Goal: Task Accomplishment & Management: Use online tool/utility

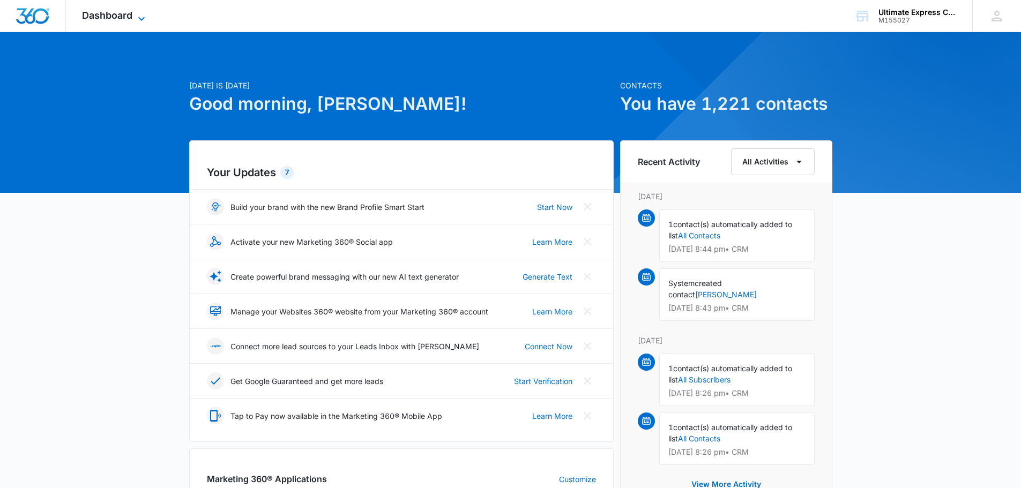
click at [109, 11] on span "Dashboard" at bounding box center [107, 15] width 50 height 11
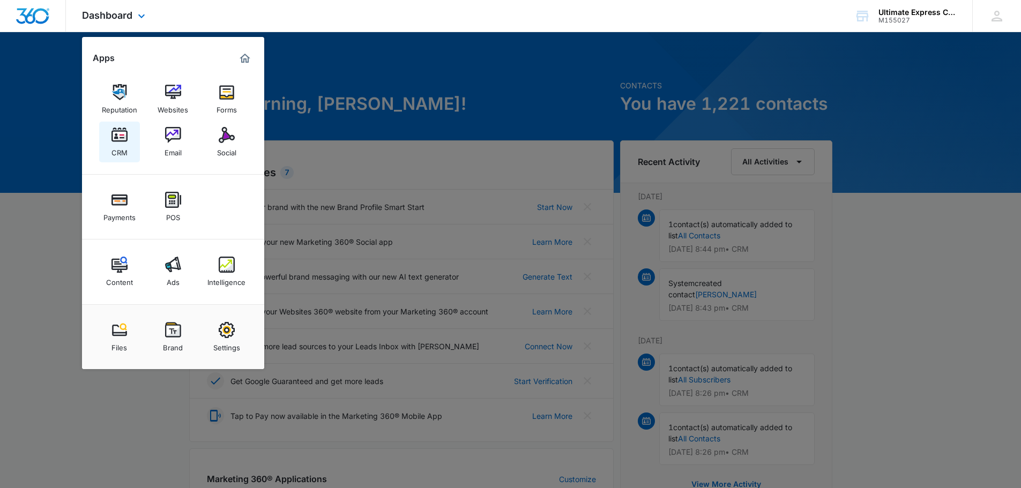
click at [122, 143] on div "CRM" at bounding box center [119, 150] width 16 height 14
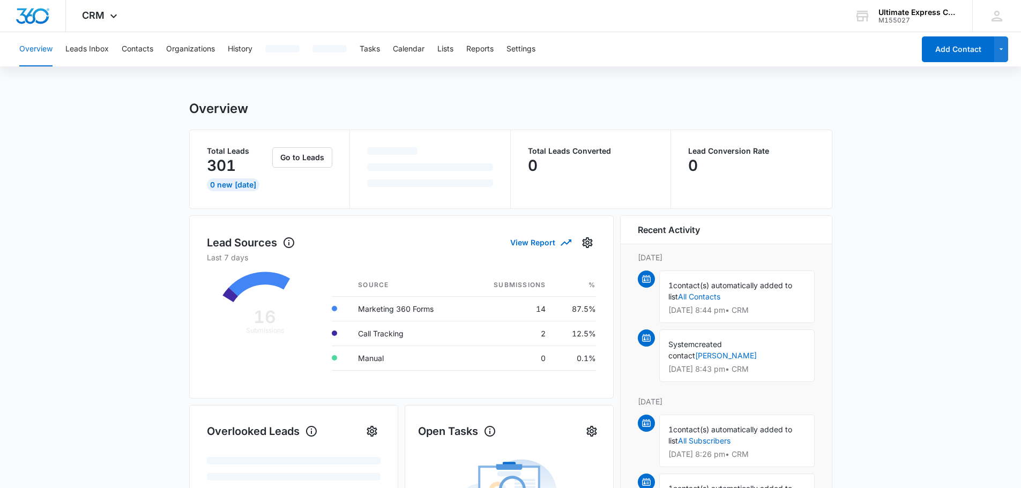
click at [160, 238] on main "Overview Total Leads 301 0 New [DATE] Go to Leads Total Leads Converted 0 Lead …" at bounding box center [510, 487] width 1021 height 772
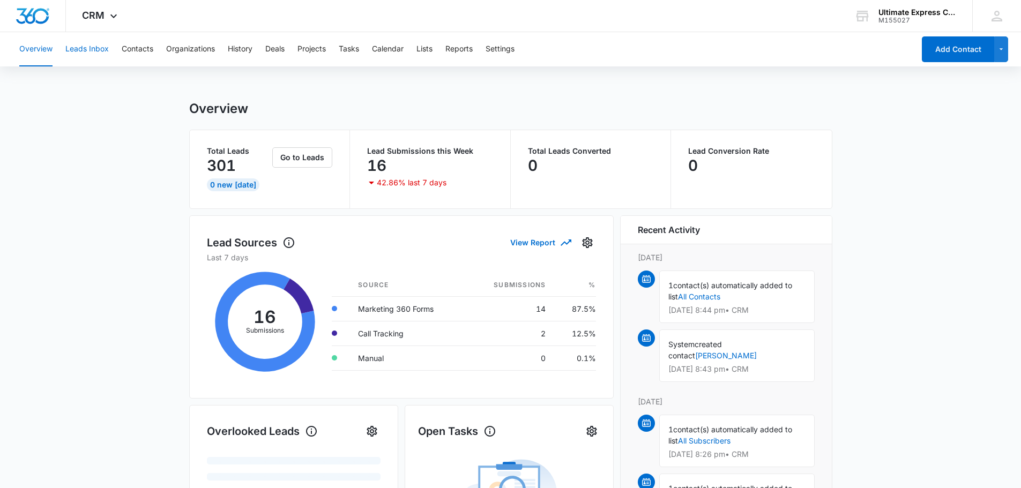
click at [91, 53] on button "Leads Inbox" at bounding box center [86, 49] width 43 height 34
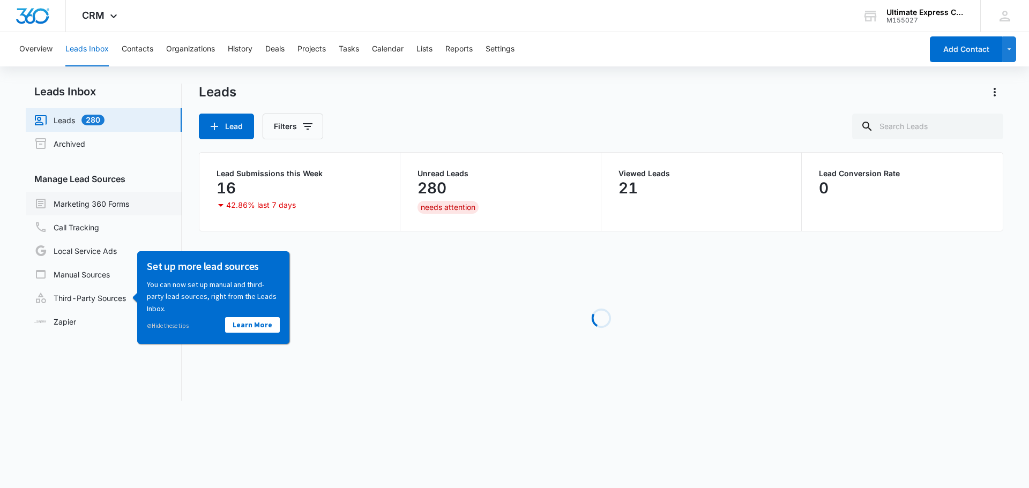
click at [96, 210] on link "Marketing 360 Forms" at bounding box center [81, 203] width 95 height 13
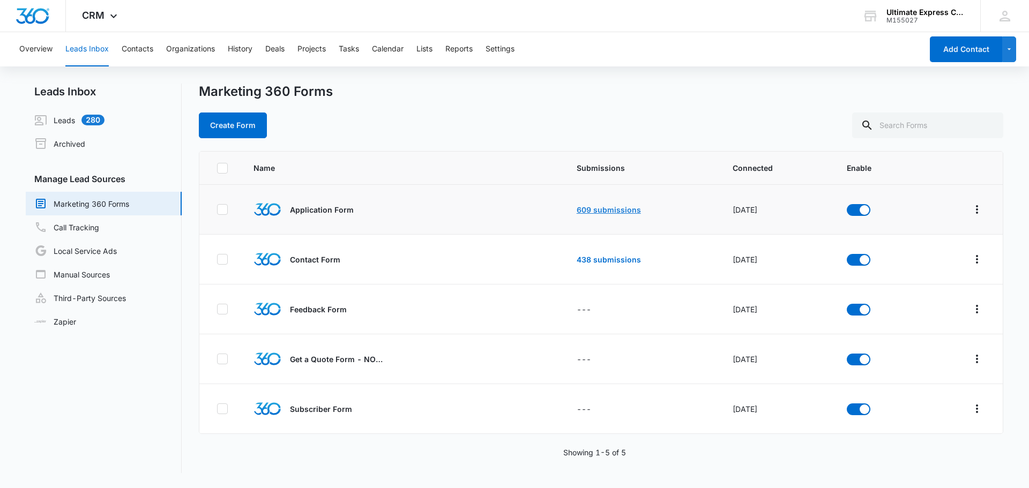
click at [584, 210] on link "609 submissions" at bounding box center [609, 209] width 64 height 9
